Goal: Information Seeking & Learning: Learn about a topic

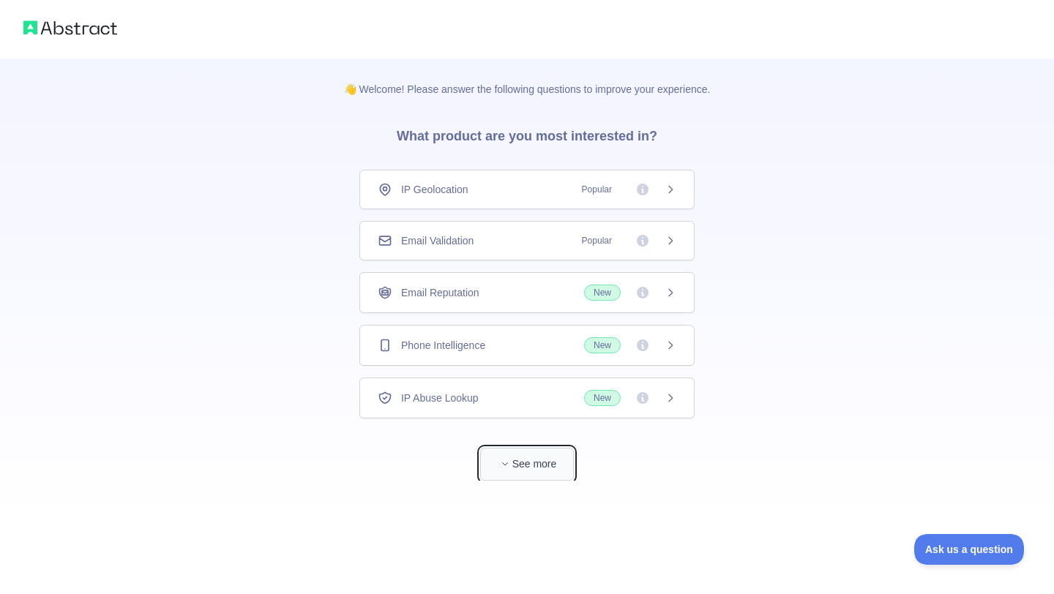
click at [564, 456] on button "See more" at bounding box center [527, 464] width 94 height 33
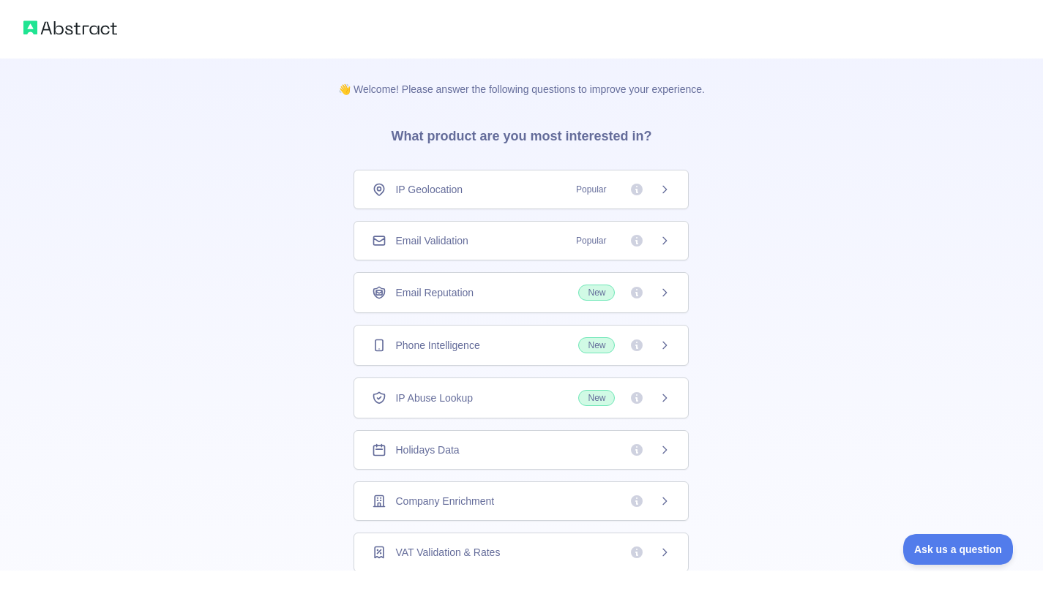
click at [602, 234] on span "Popular" at bounding box center [591, 241] width 48 height 15
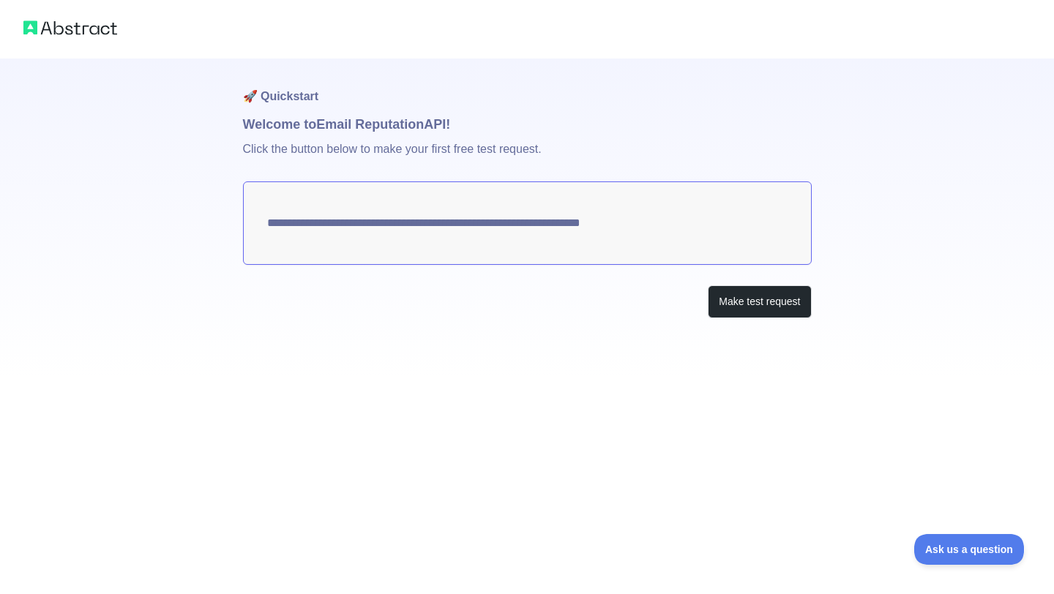
click at [92, 27] on img at bounding box center [70, 28] width 94 height 20
click at [31, 30] on img at bounding box center [70, 28] width 94 height 20
click at [738, 302] on button "Make test request" at bounding box center [759, 301] width 103 height 33
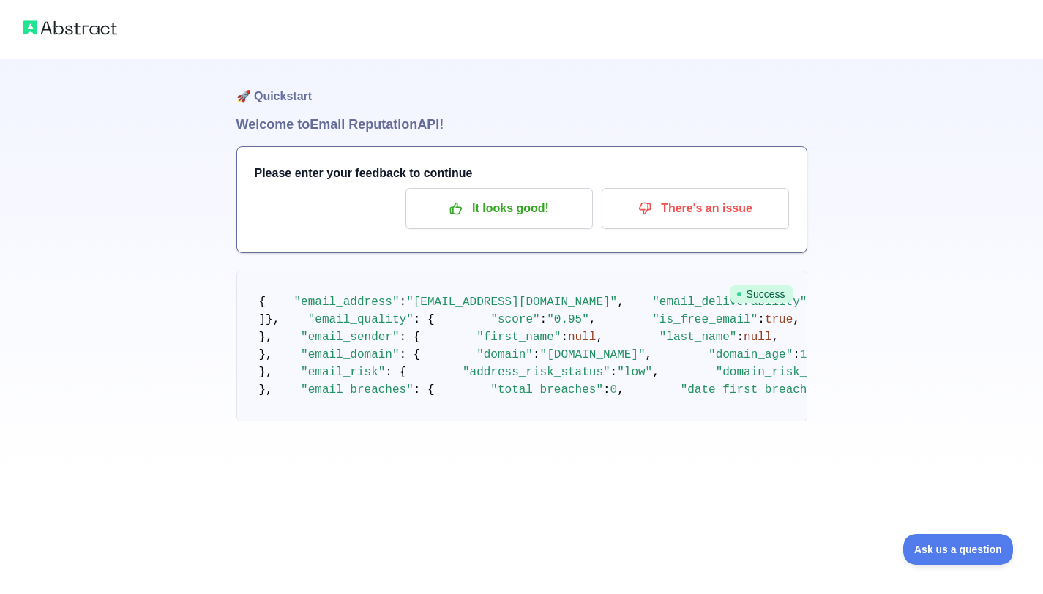
scroll to position [782, 0]
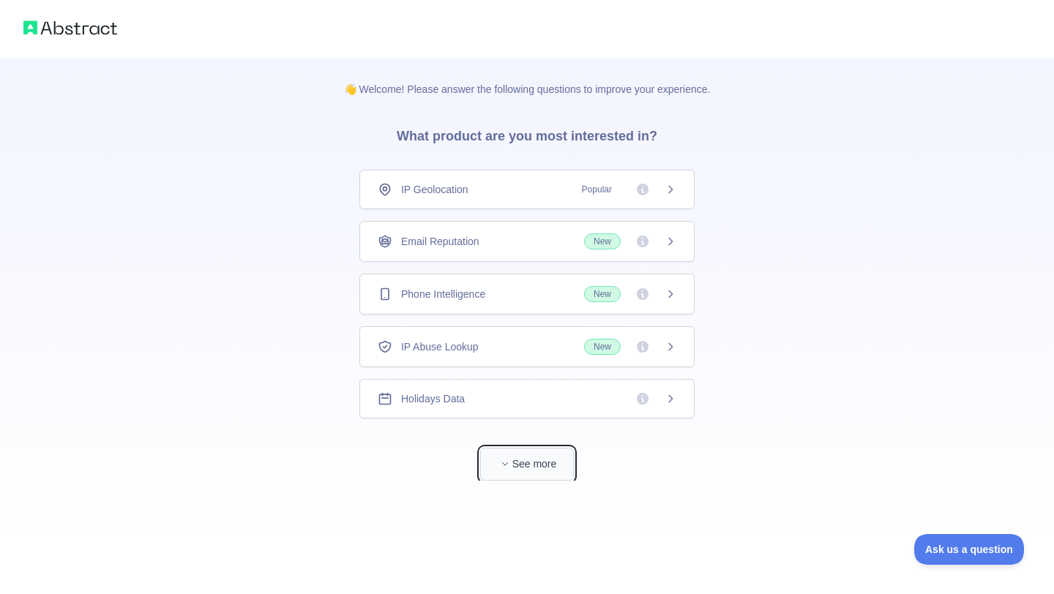
click at [544, 478] on button "See more" at bounding box center [527, 464] width 94 height 33
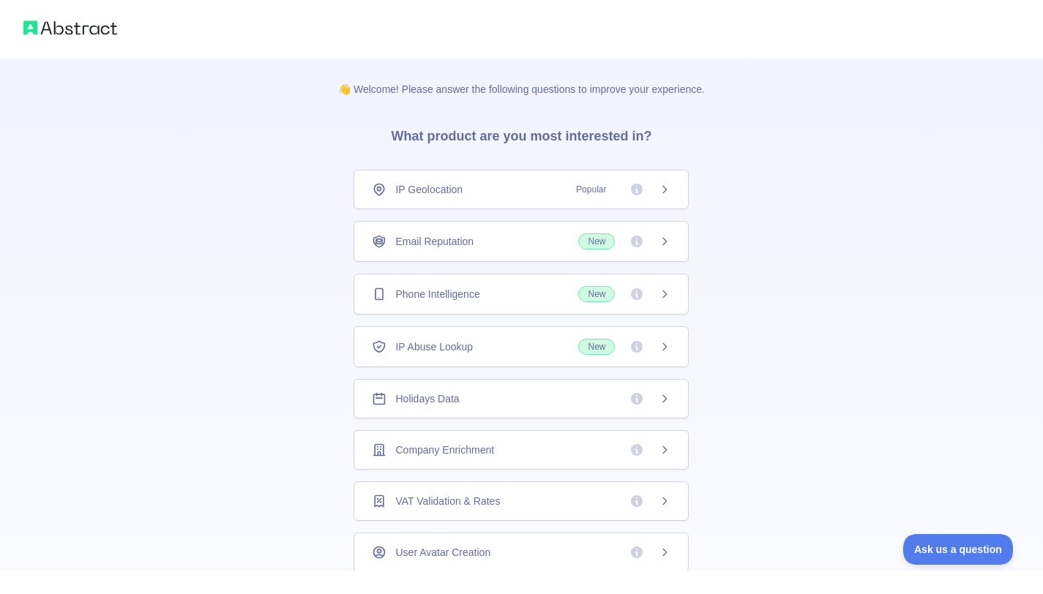
scroll to position [7, 0]
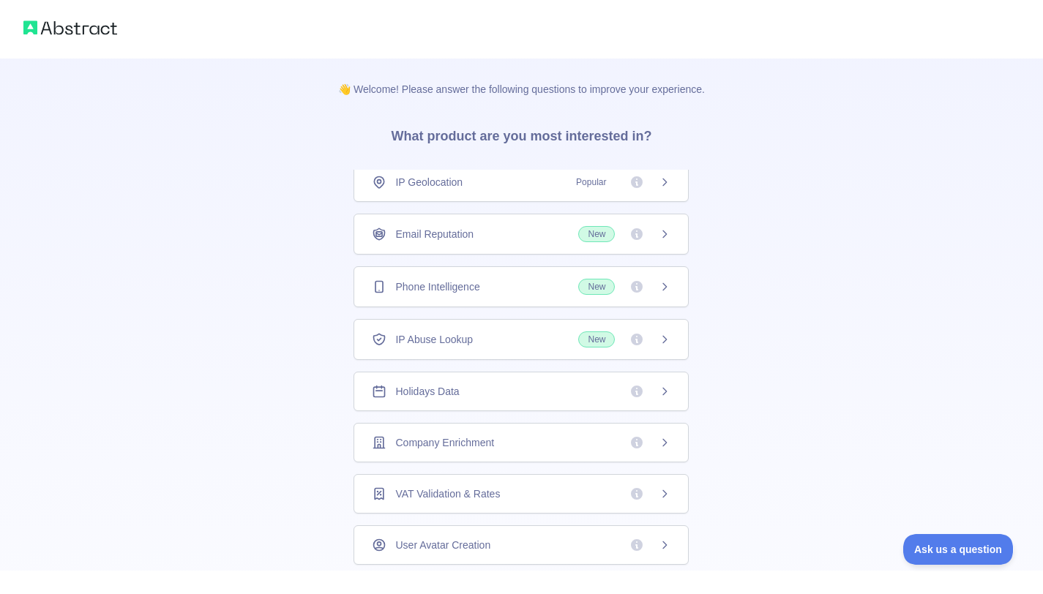
click at [659, 289] on icon at bounding box center [665, 287] width 12 height 12
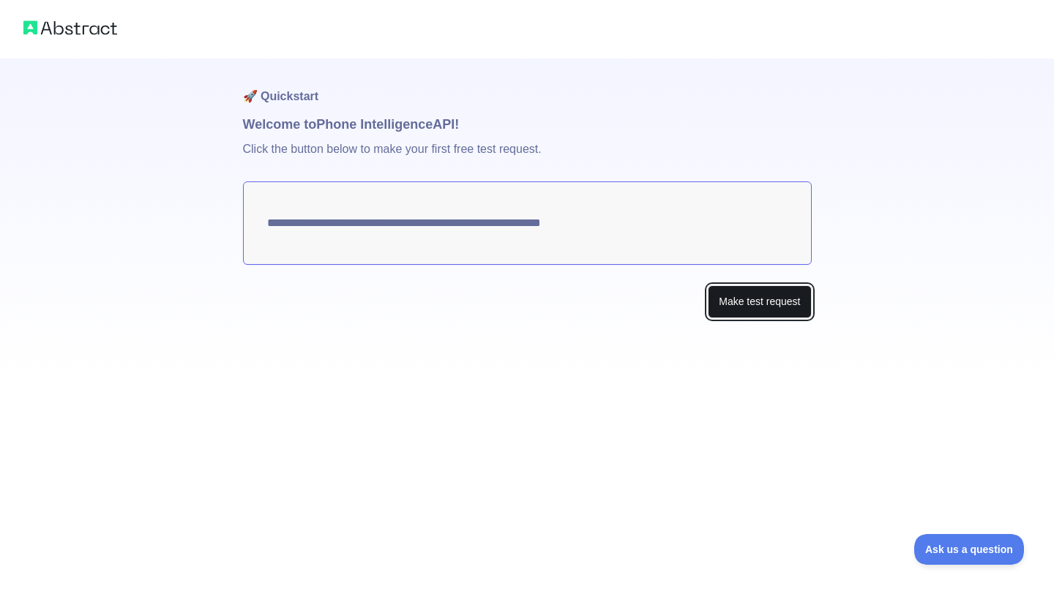
click at [747, 315] on button "Make test request" at bounding box center [759, 301] width 103 height 33
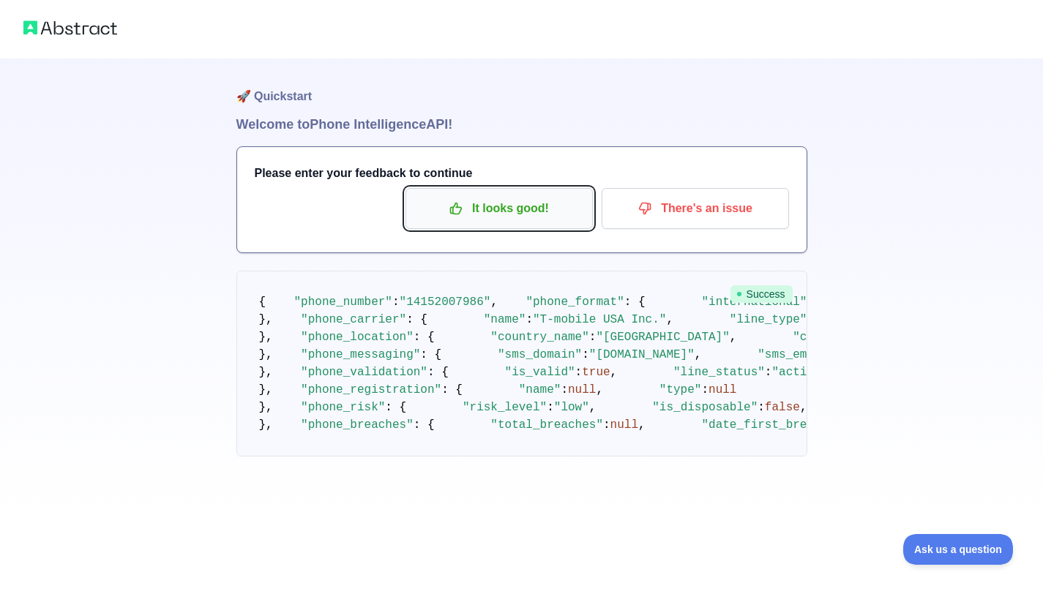
click at [559, 204] on p "It looks good!" at bounding box center [499, 208] width 165 height 25
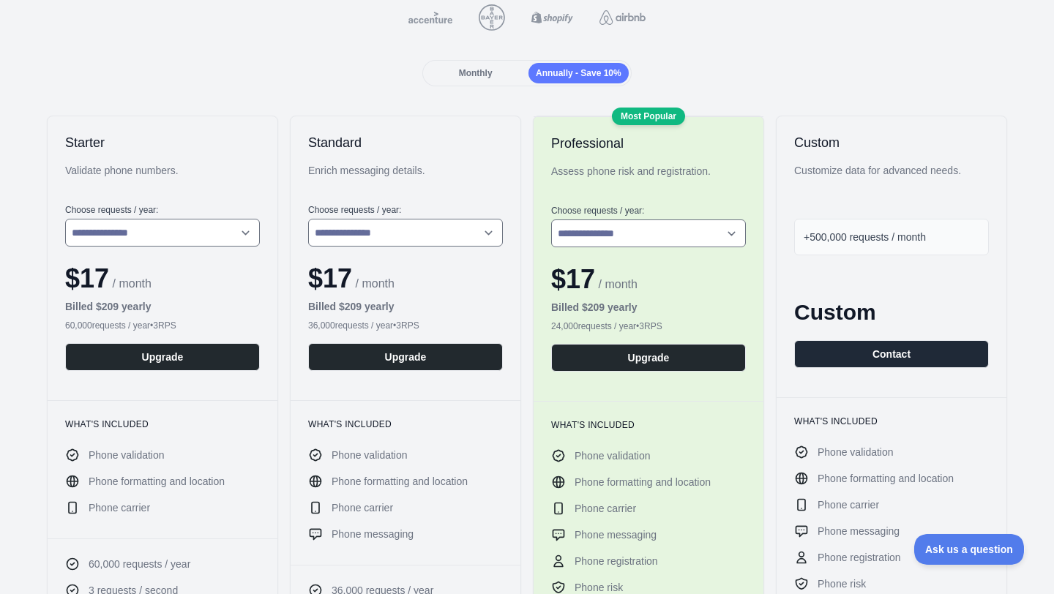
scroll to position [36, 0]
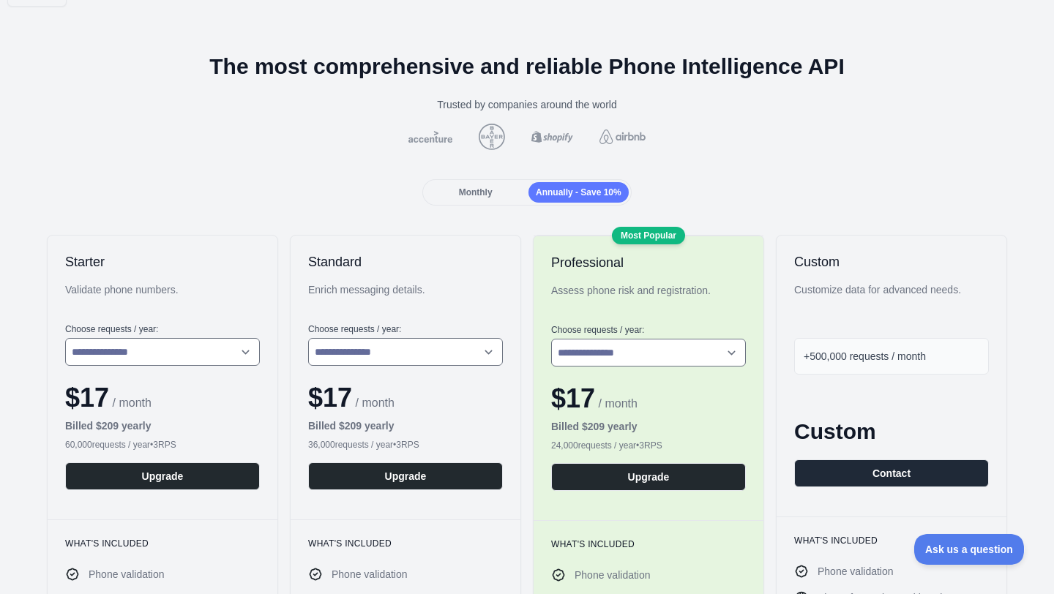
click at [504, 127] on div at bounding box center [527, 137] width 1031 height 26
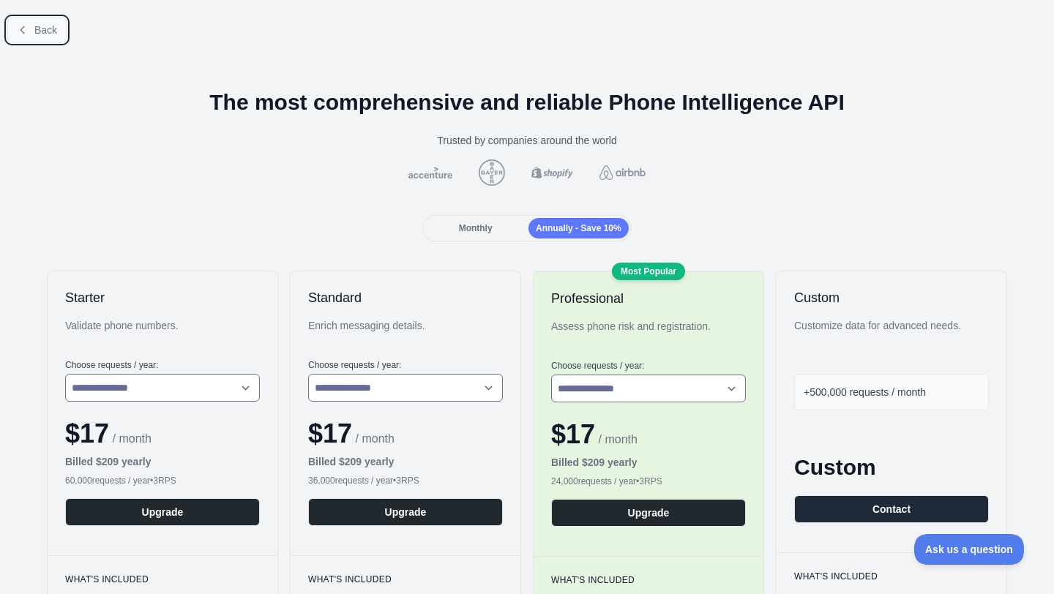
click at [30, 29] on button "Back" at bounding box center [36, 30] width 59 height 25
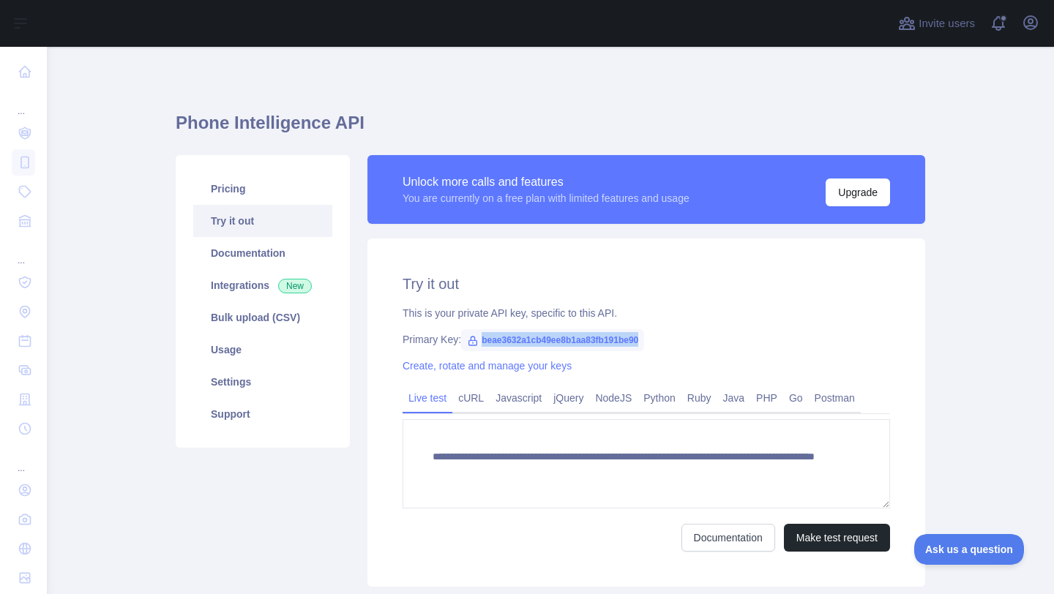
drag, startPoint x: 478, startPoint y: 339, endPoint x: 655, endPoint y: 342, distance: 177.2
click at [644, 342] on span "beae3632a1cb49ee8b1aa83fb191be90" at bounding box center [552, 340] width 183 height 22
copy span "beae3632a1cb49ee8b1aa83fb191be90"
